Goal: Task Accomplishment & Management: Use online tool/utility

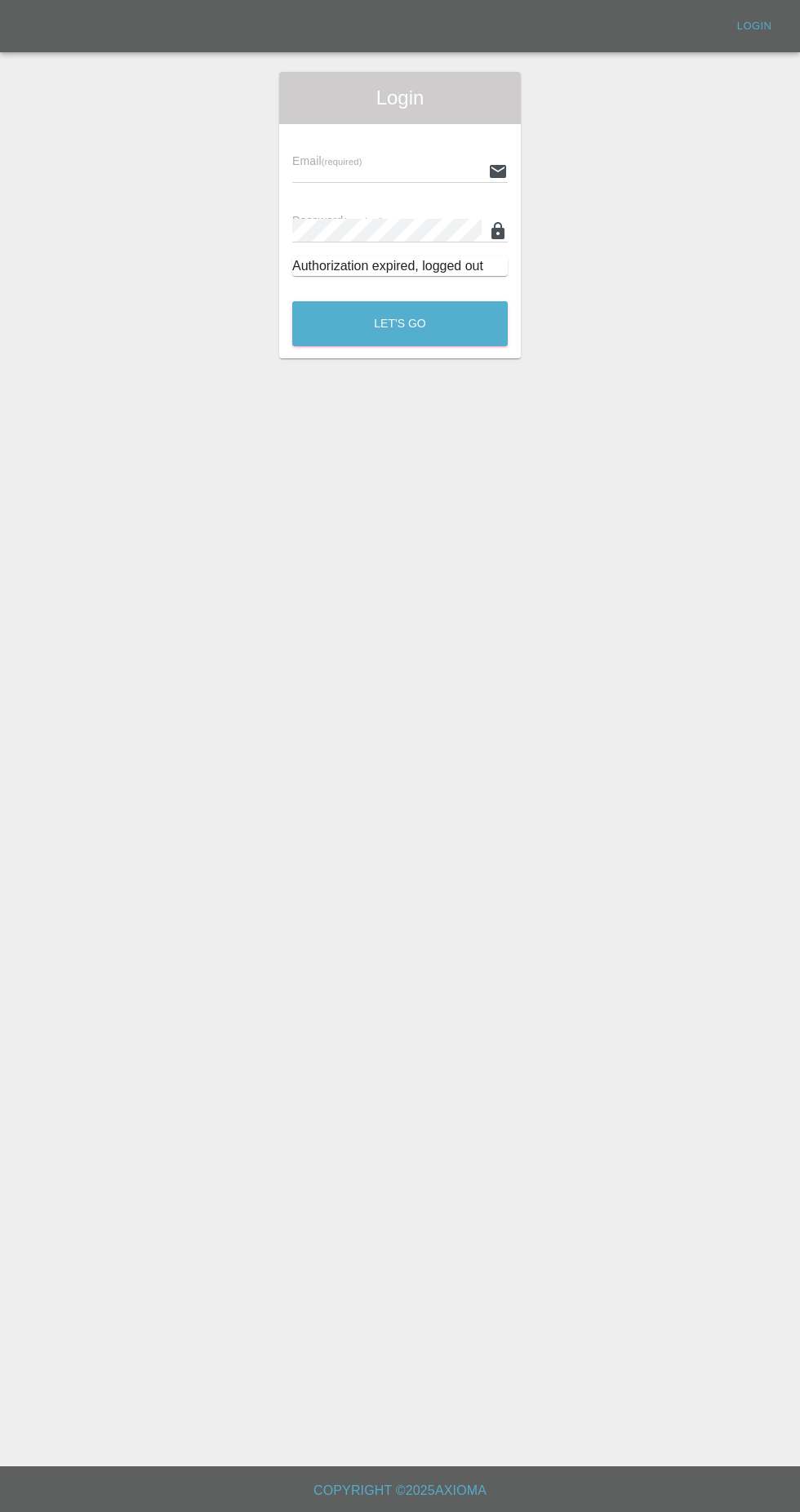
click at [397, 165] on input "text" at bounding box center [386, 170] width 189 height 24
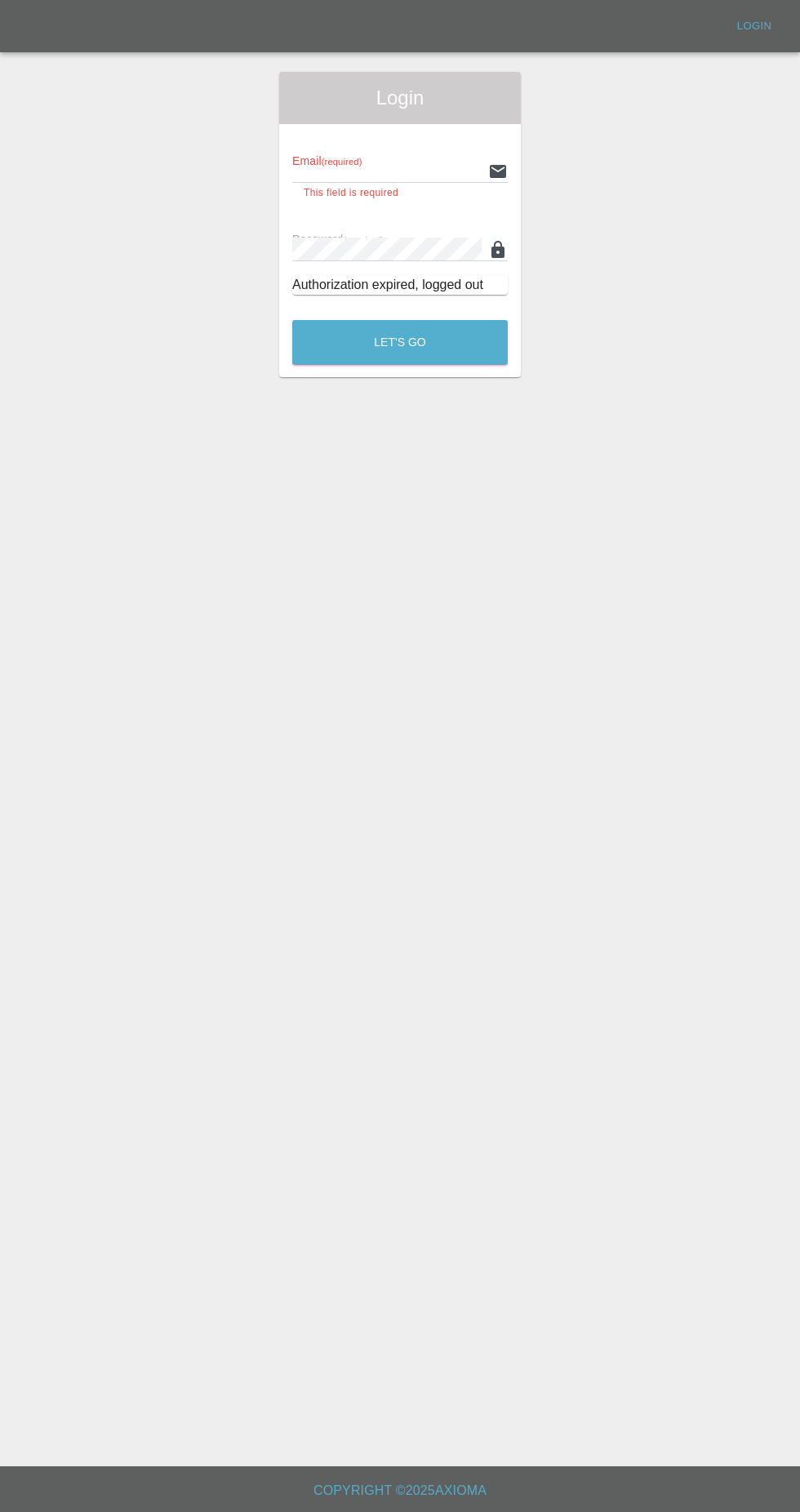
type input "[EMAIL_ADDRESS][DOMAIN_NAME]"
click at [292, 320] on button "Let's Go" at bounding box center [400, 342] width 216 height 45
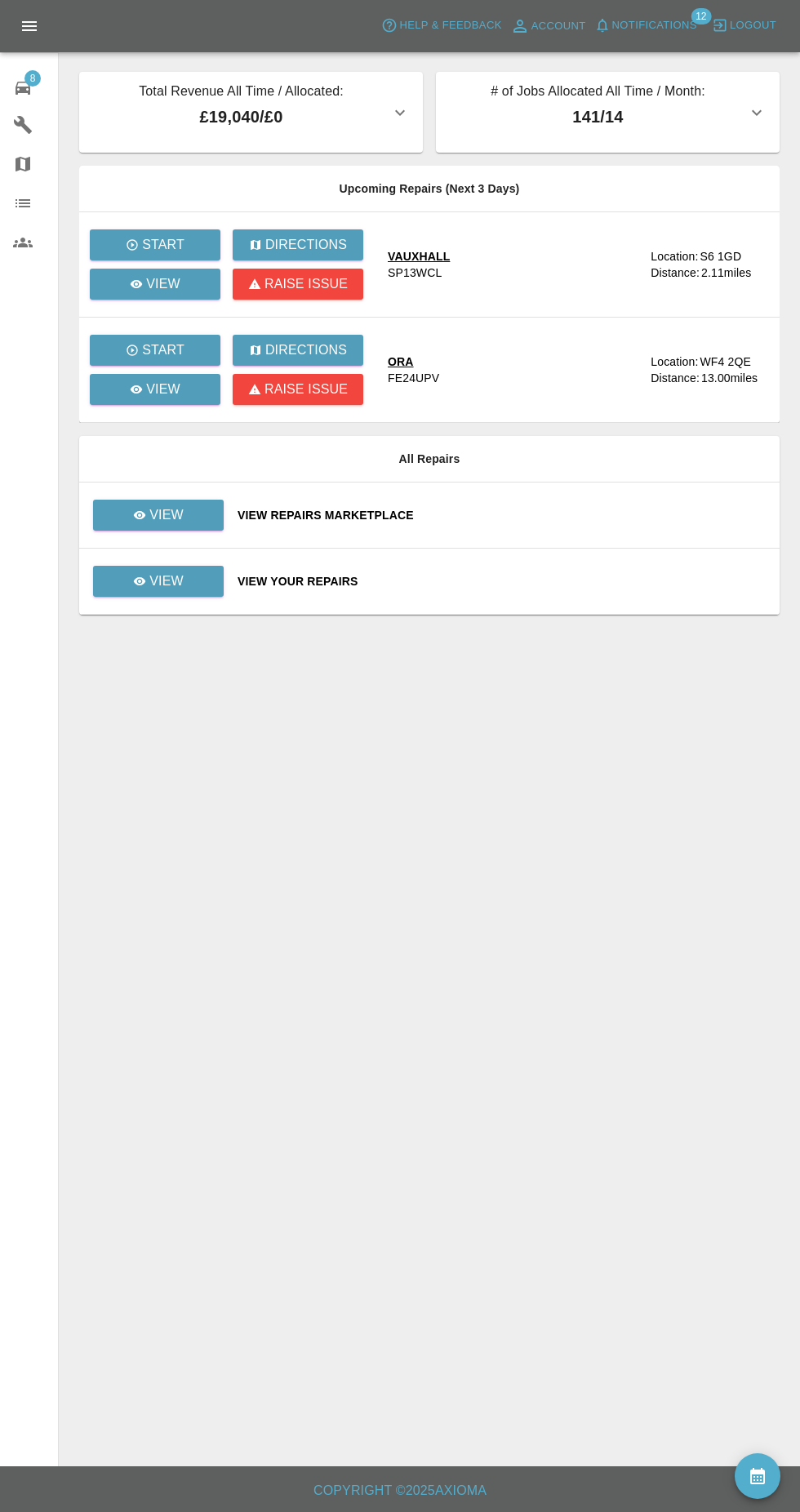
click at [246, 514] on div "View Repairs Marketplace" at bounding box center [502, 515] width 529 height 17
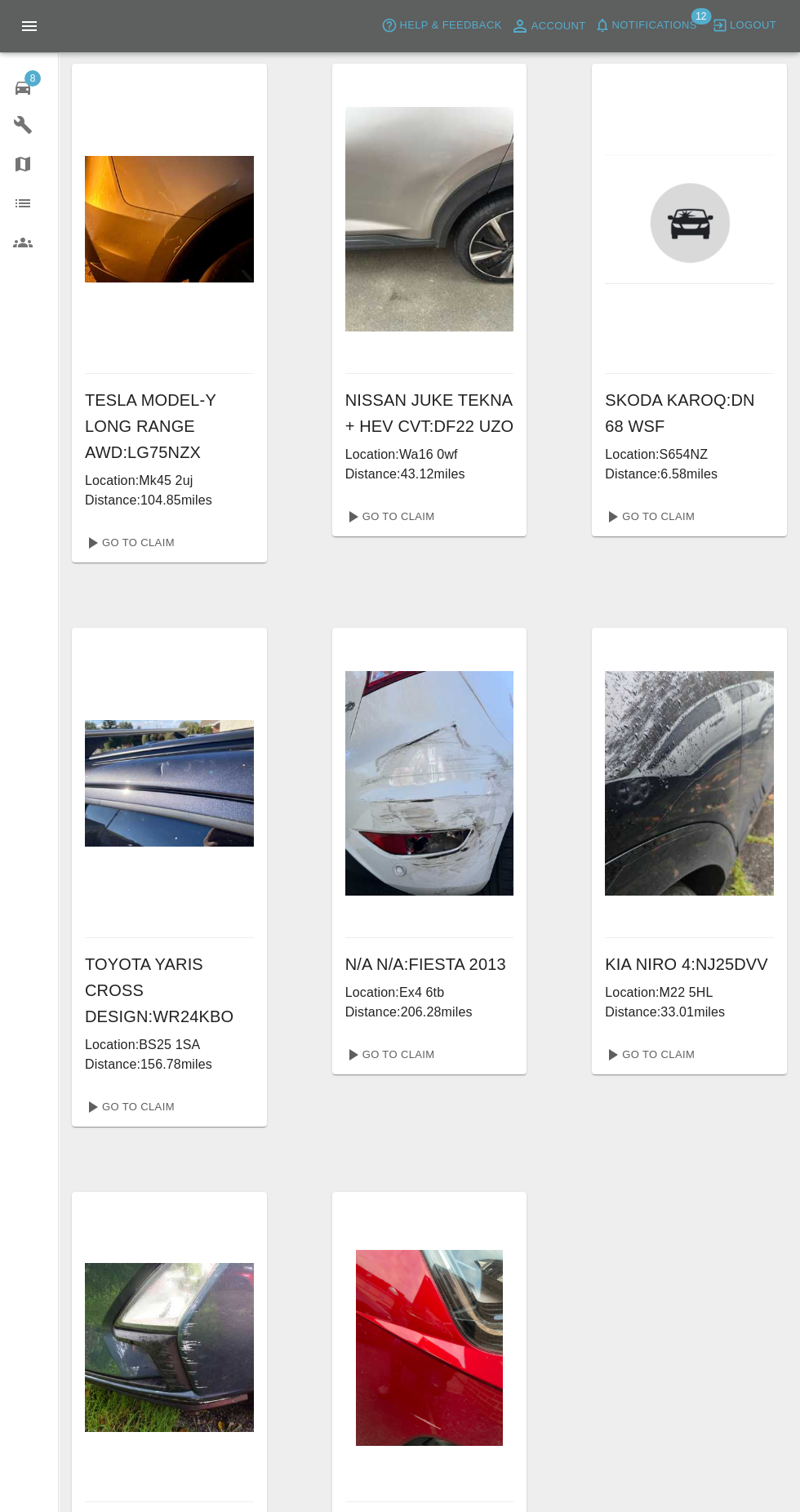
scroll to position [55, 0]
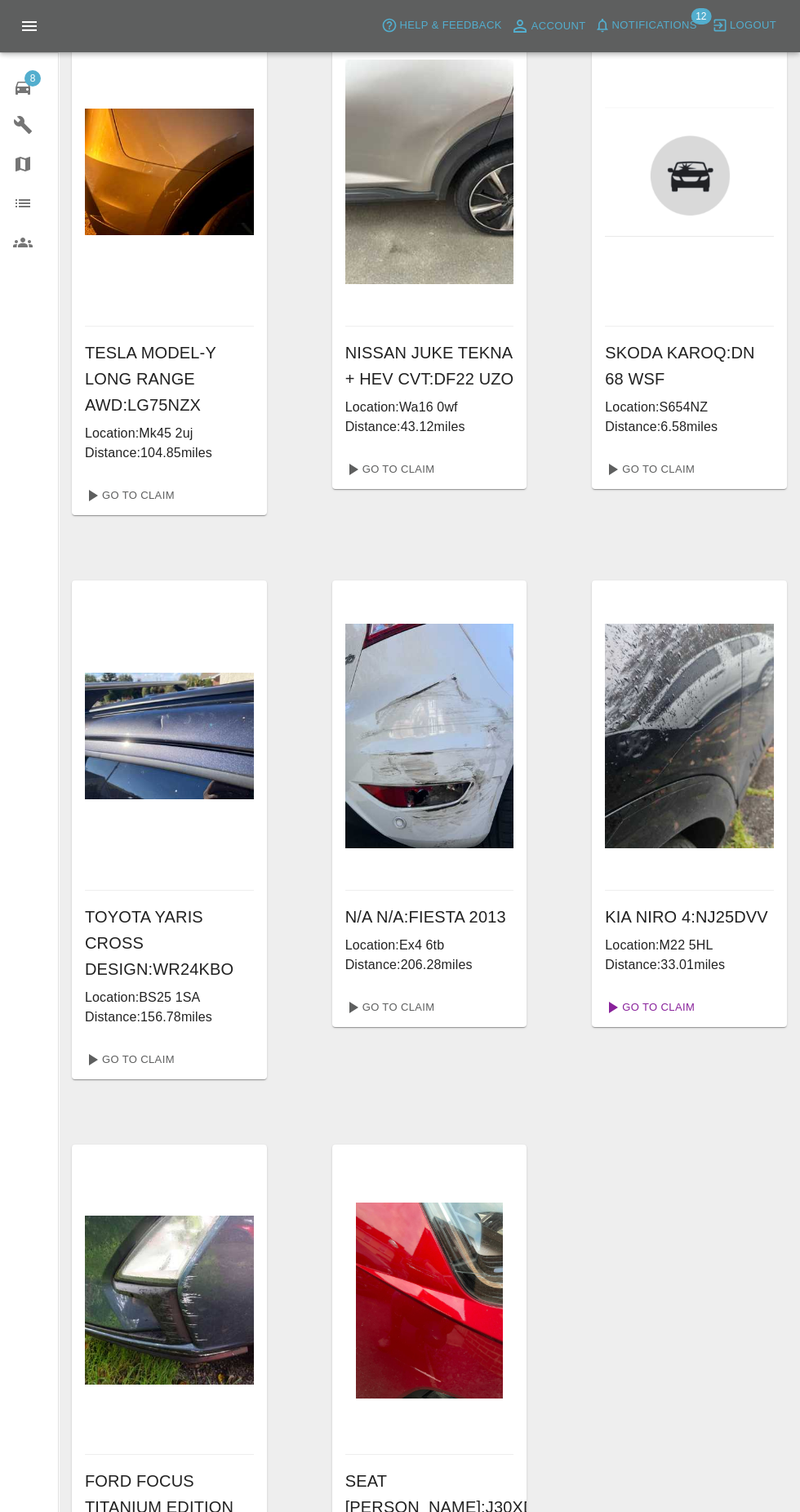
click at [678, 999] on link "Go To Claim" at bounding box center [648, 1007] width 100 height 26
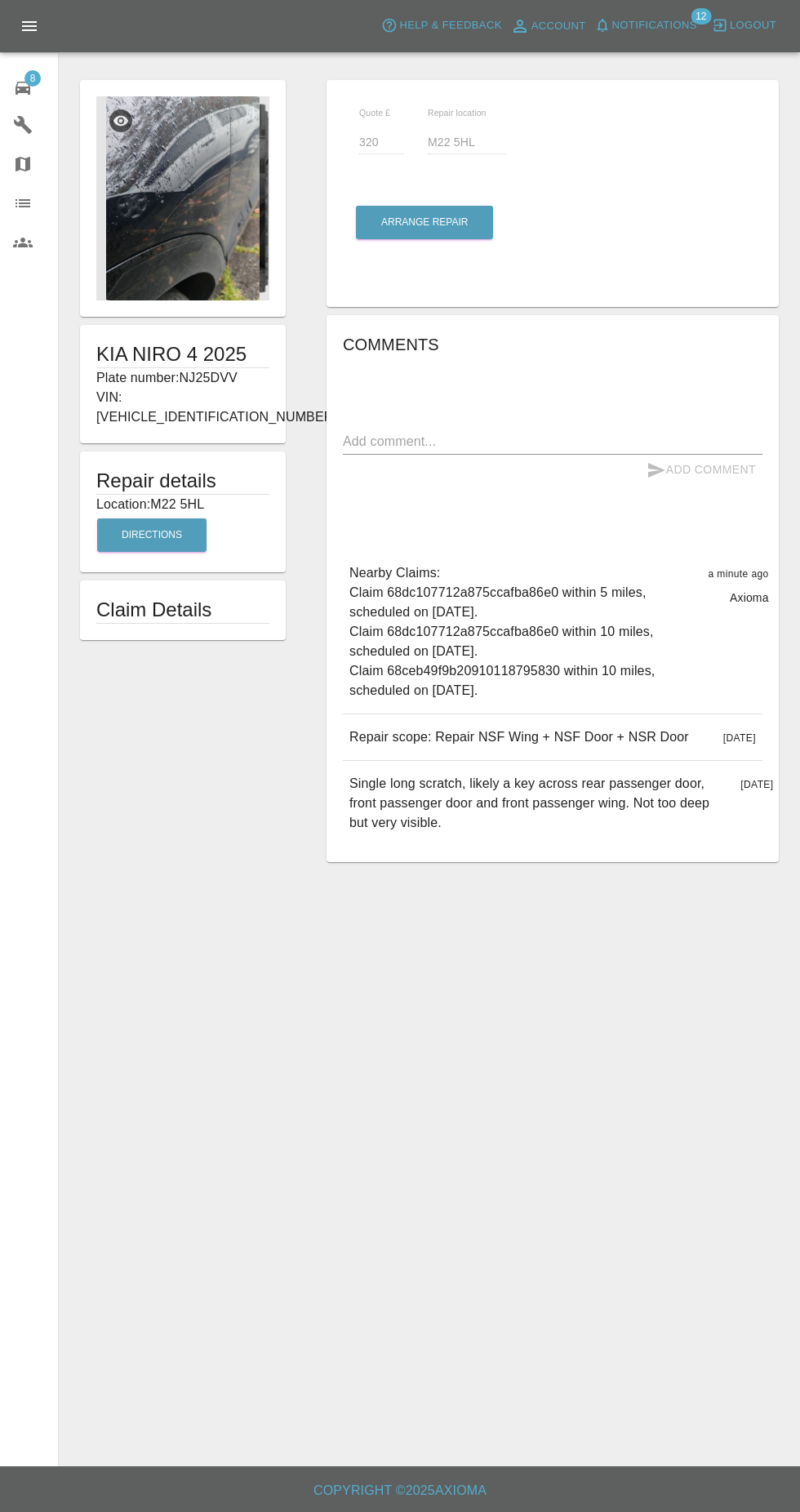
click at [190, 230] on img at bounding box center [182, 198] width 173 height 204
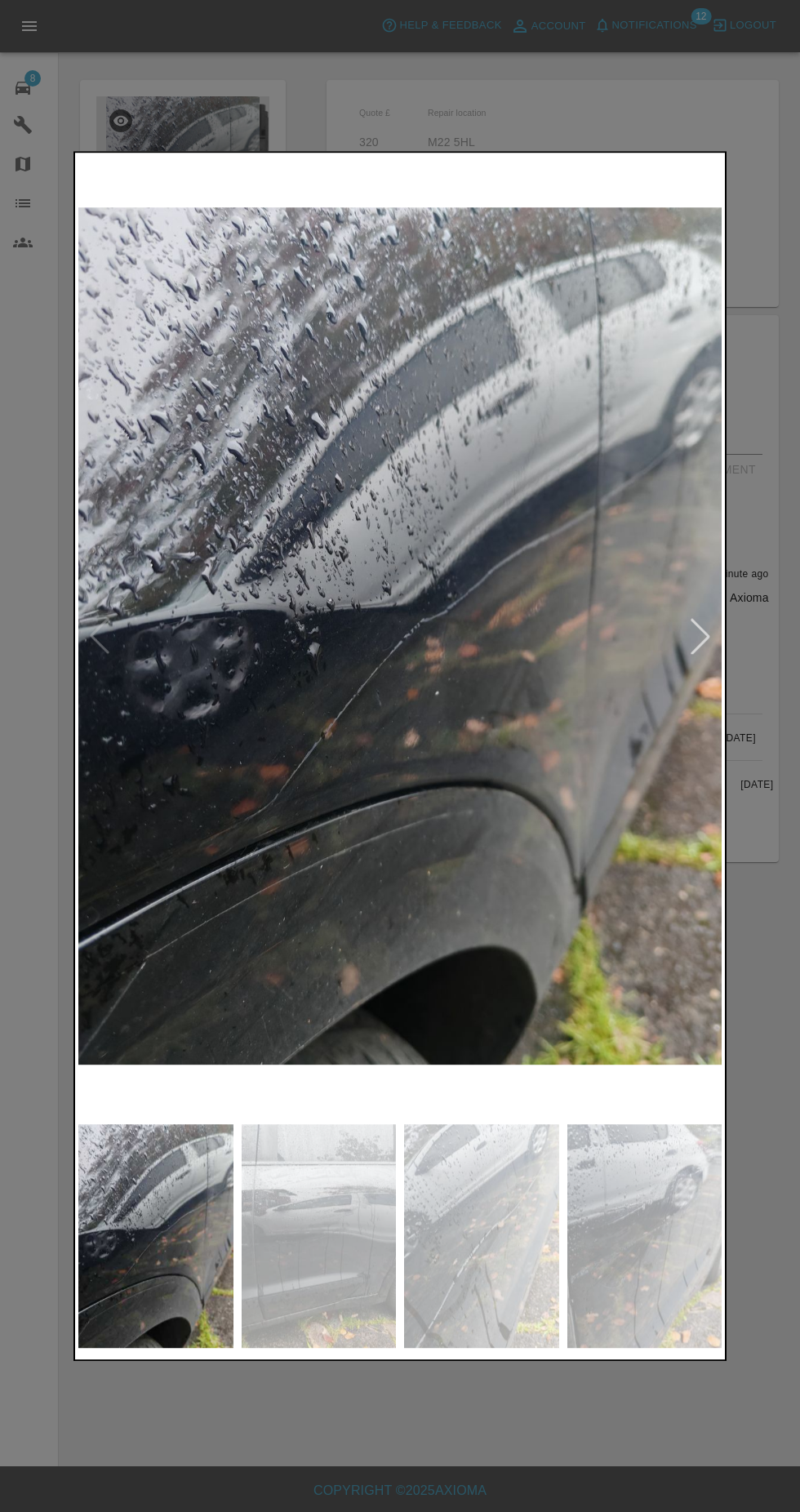
click at [356, 1347] on img at bounding box center [319, 1236] width 156 height 223
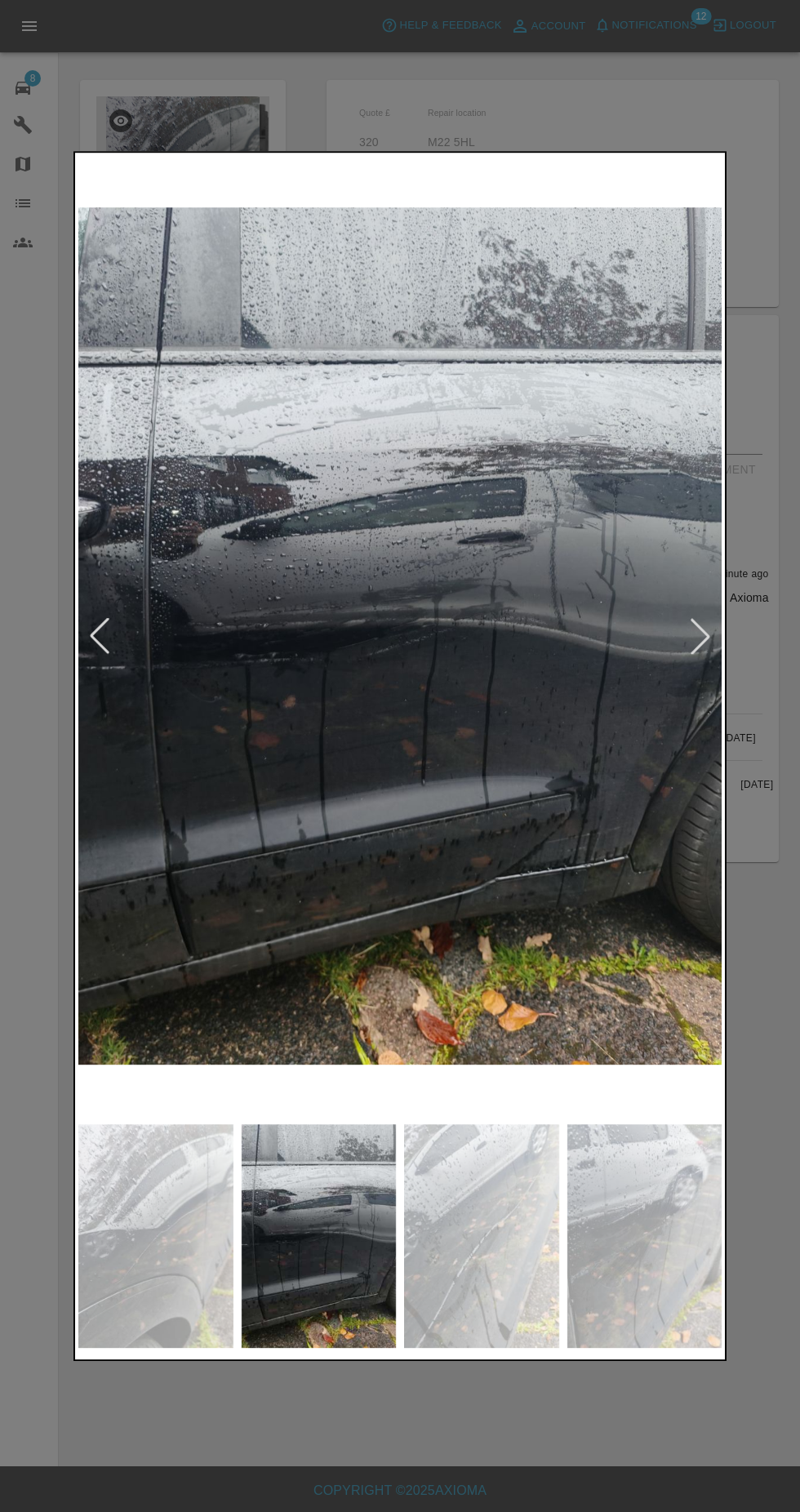
click at [480, 1347] on img at bounding box center [482, 1236] width 156 height 223
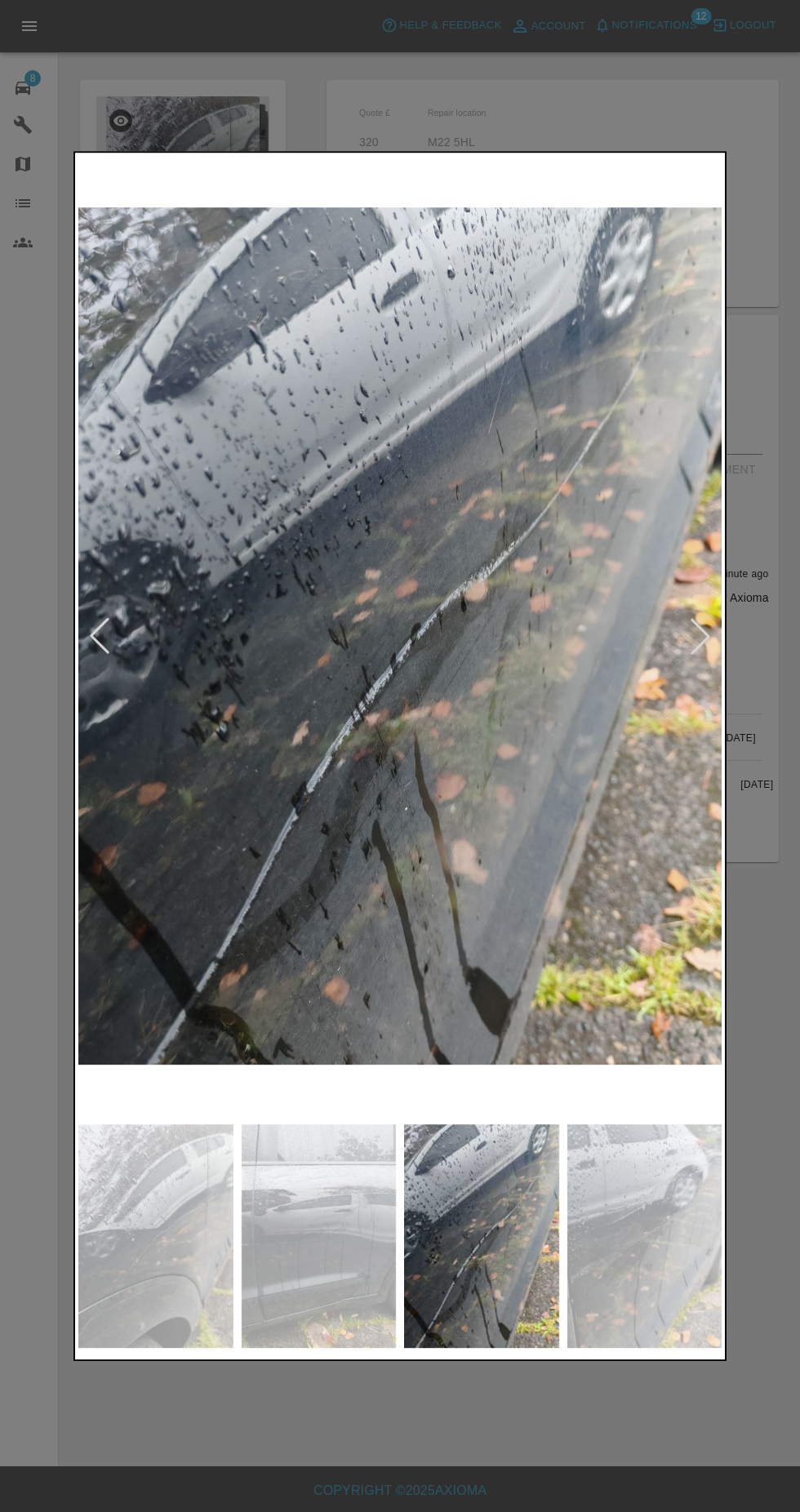
click at [639, 1335] on img at bounding box center [645, 1236] width 156 height 223
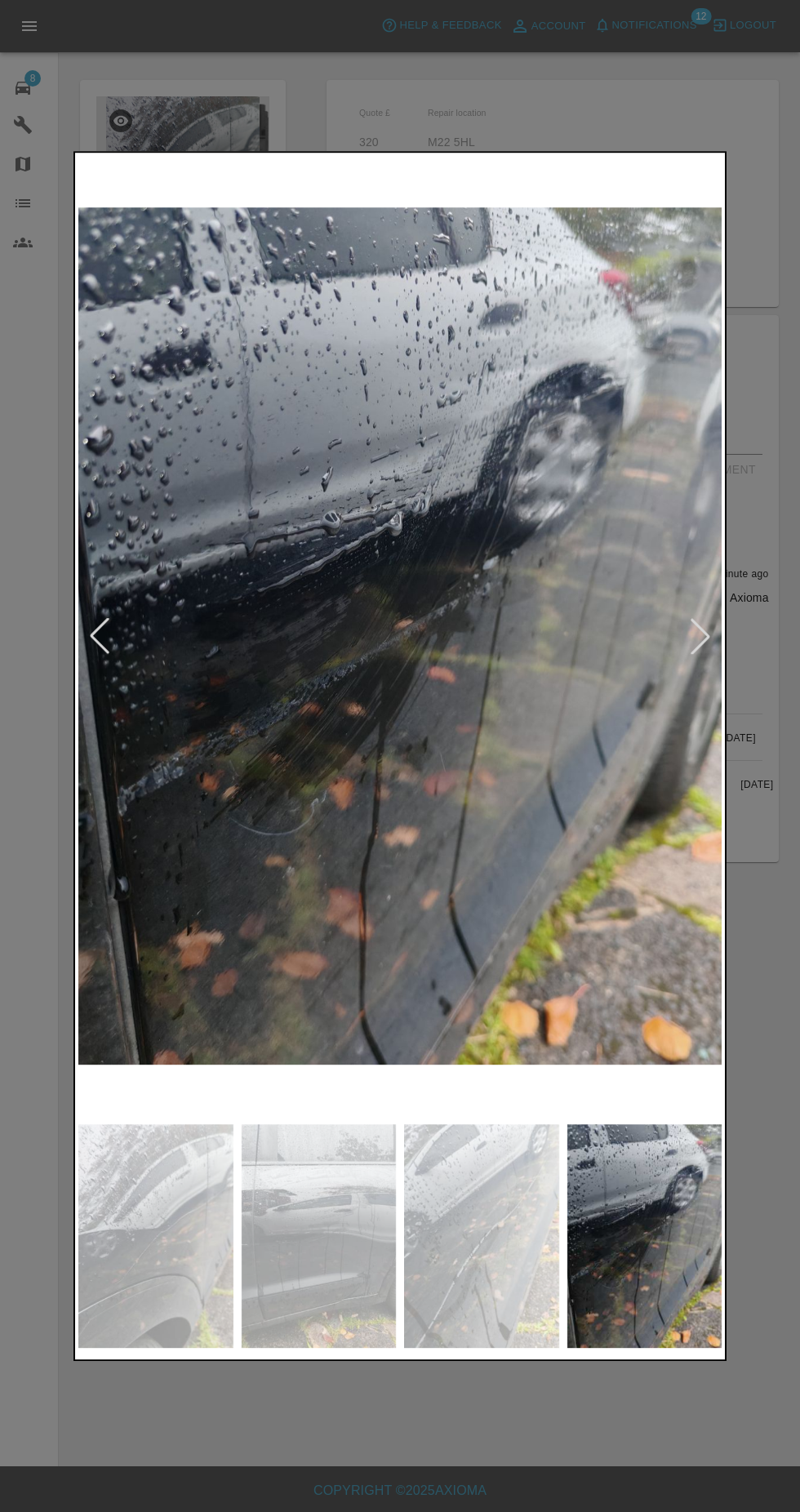
click at [509, 1347] on img at bounding box center [482, 1236] width 156 height 223
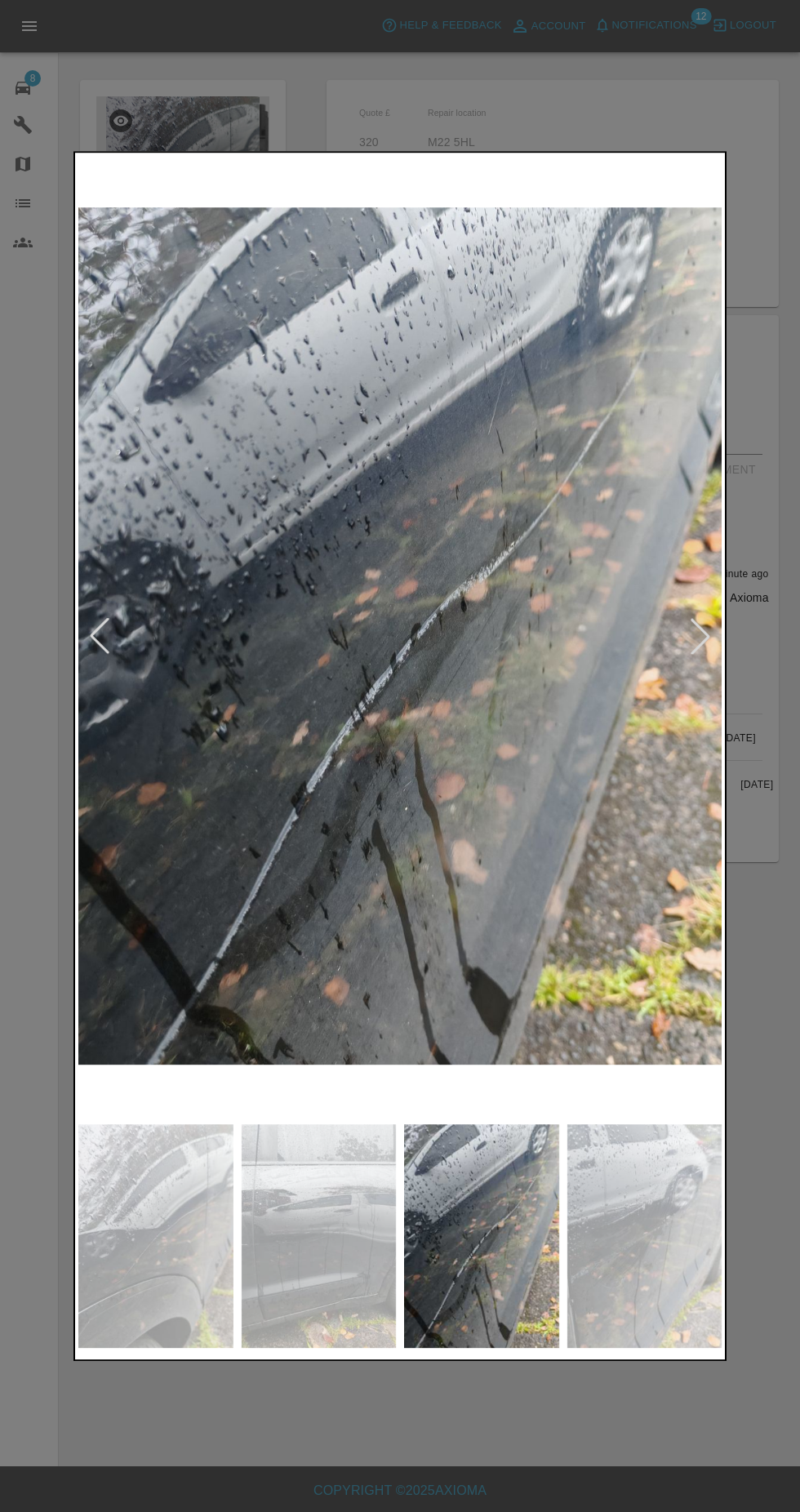
click at [333, 1345] on img at bounding box center [319, 1236] width 156 height 223
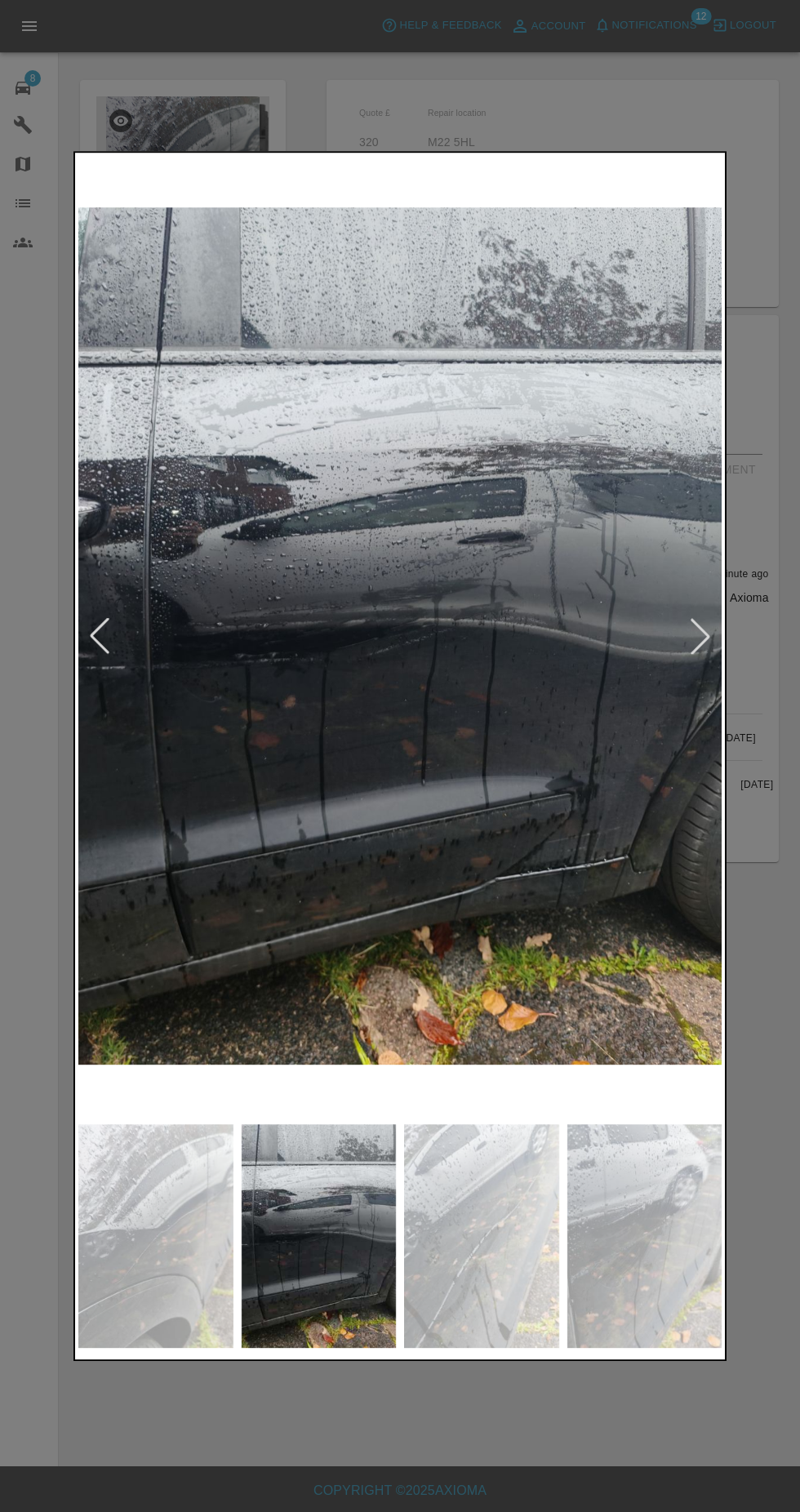
click at [220, 1334] on img at bounding box center [156, 1236] width 156 height 223
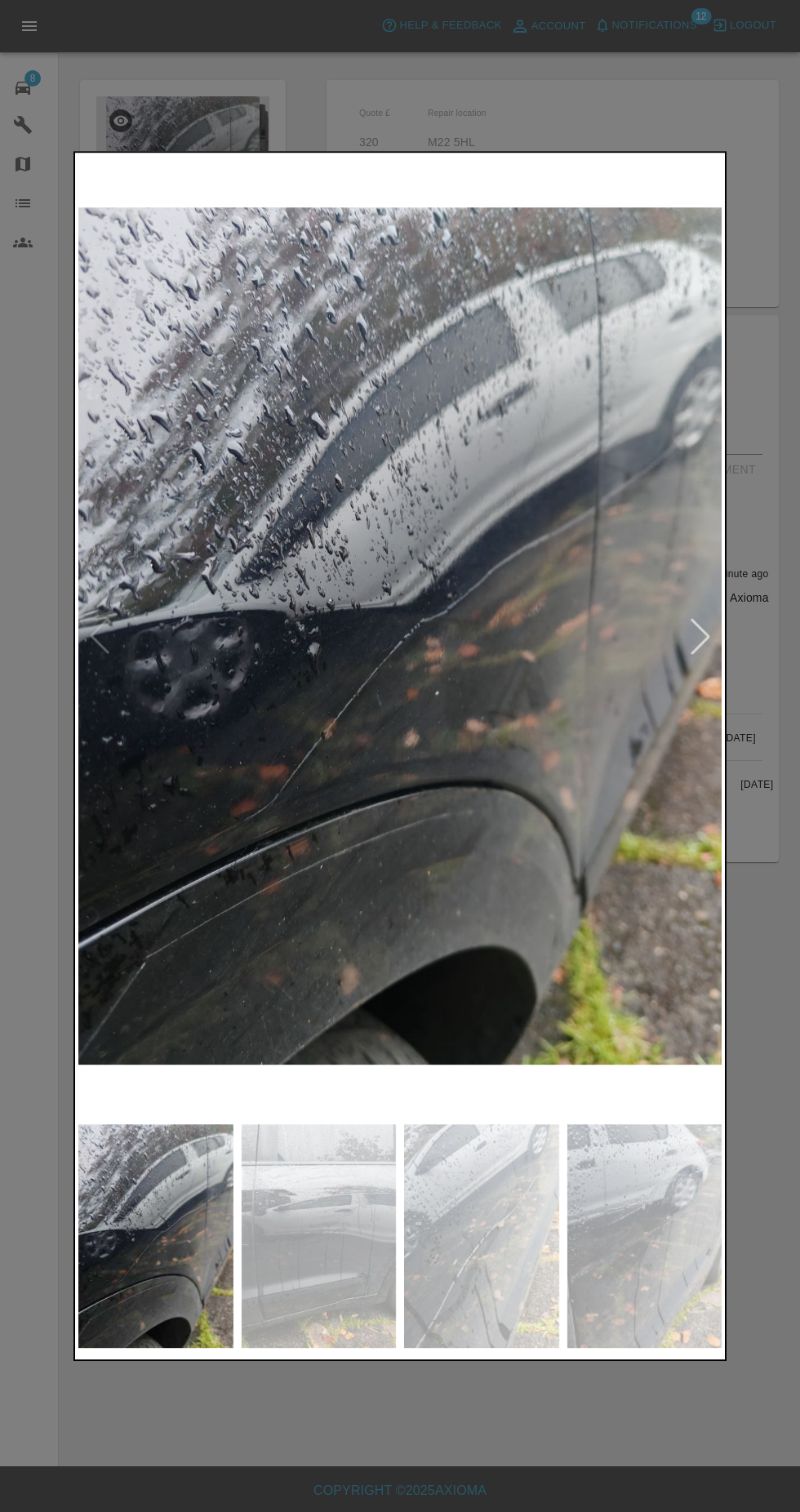
click at [81, 1313] on img at bounding box center [156, 1236] width 156 height 223
click at [42, 1106] on div at bounding box center [400, 756] width 800 height 1512
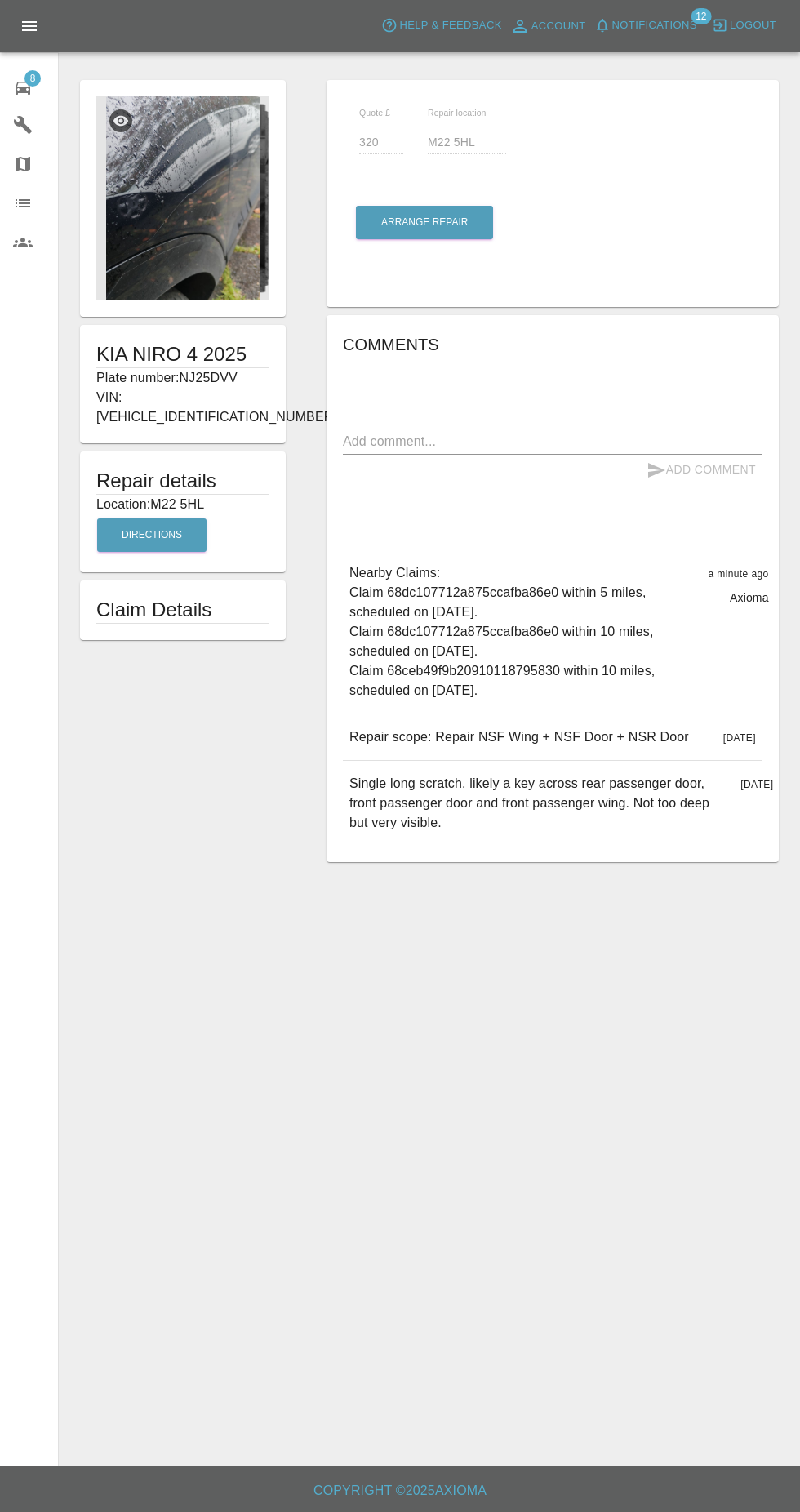
click at [32, 78] on span "8" at bounding box center [33, 79] width 17 height 17
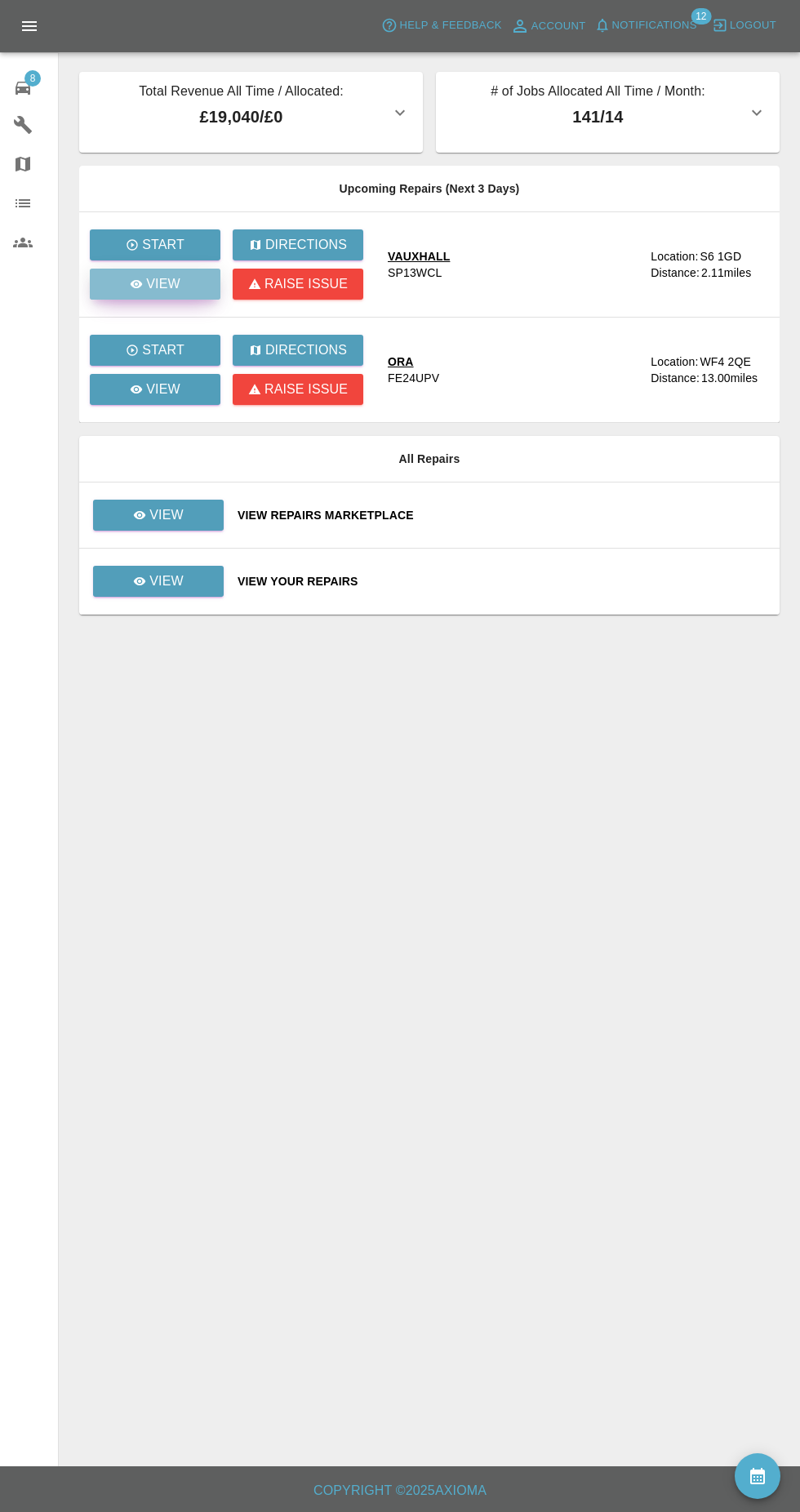
click at [156, 294] on link "View" at bounding box center [156, 285] width 131 height 31
